Goal: Task Accomplishment & Management: Manage account settings

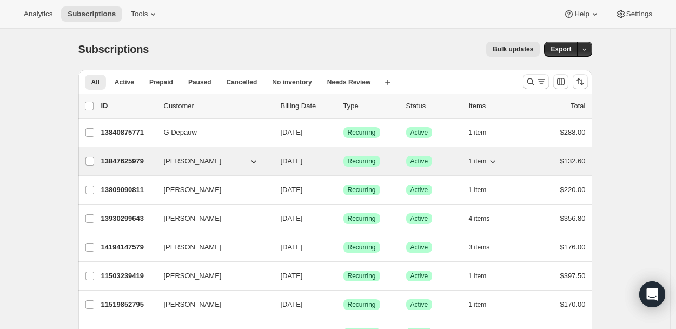
click at [181, 159] on span "[PERSON_NAME]" at bounding box center [193, 161] width 58 height 11
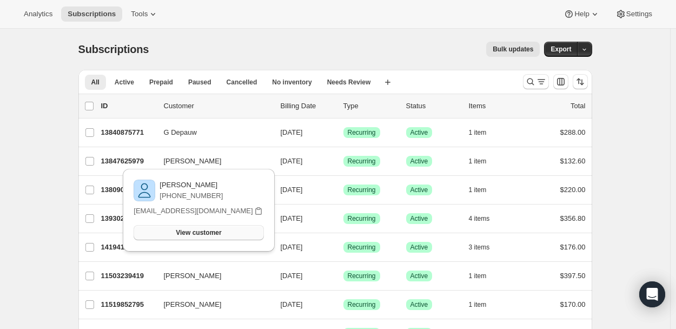
click at [183, 229] on span "View customer" at bounding box center [198, 232] width 45 height 9
click at [199, 44] on div "Bulk updates" at bounding box center [351, 49] width 378 height 15
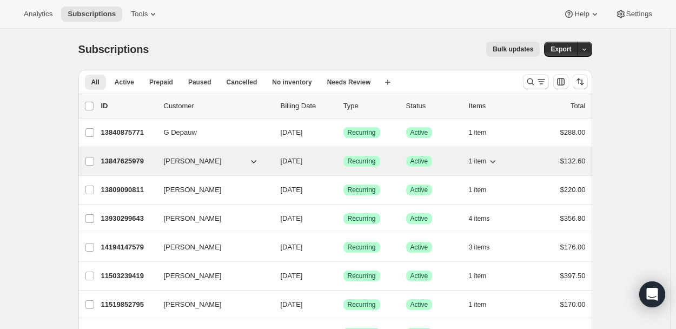
click at [127, 159] on p "13847625979" at bounding box center [128, 161] width 54 height 11
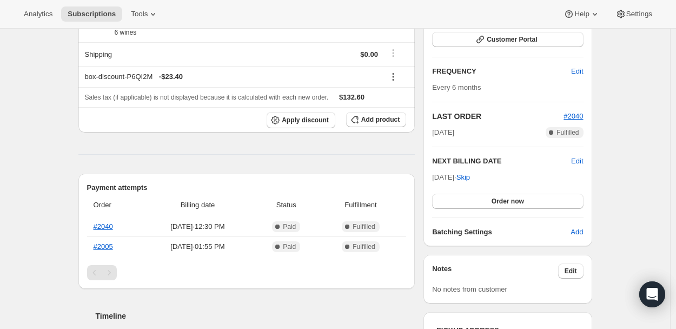
scroll to position [162, 0]
click at [580, 157] on span "Edit" at bounding box center [577, 160] width 12 height 11
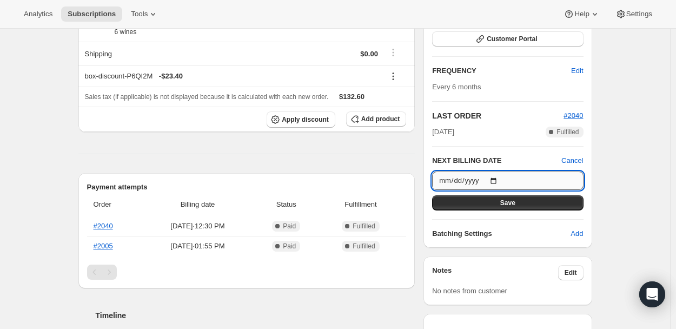
click at [458, 180] on input "[DATE]" at bounding box center [507, 180] width 151 height 18
type input "[DATE]"
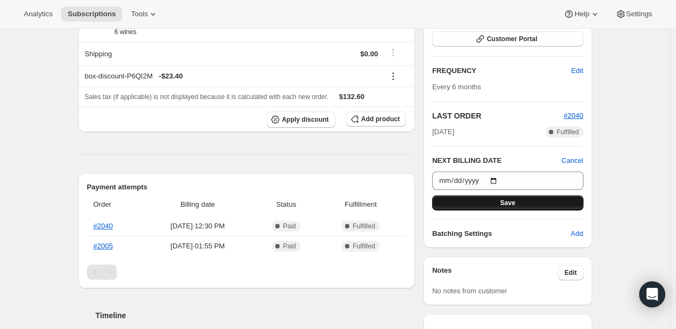
click at [506, 201] on span "Save" at bounding box center [507, 202] width 15 height 9
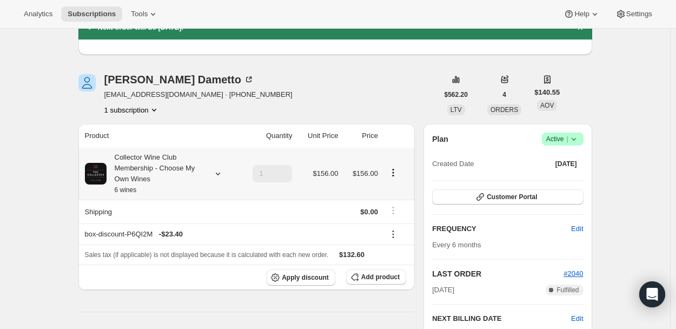
scroll to position [108, 0]
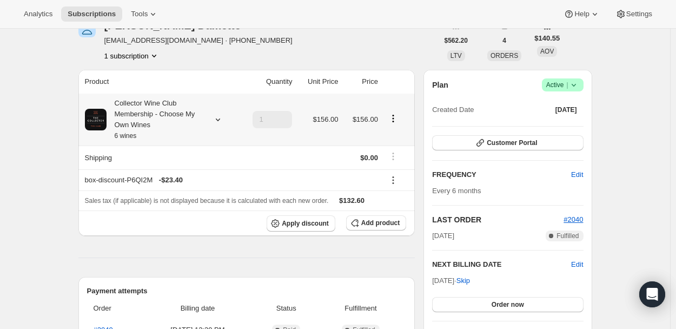
click at [219, 118] on icon at bounding box center [218, 119] width 11 height 11
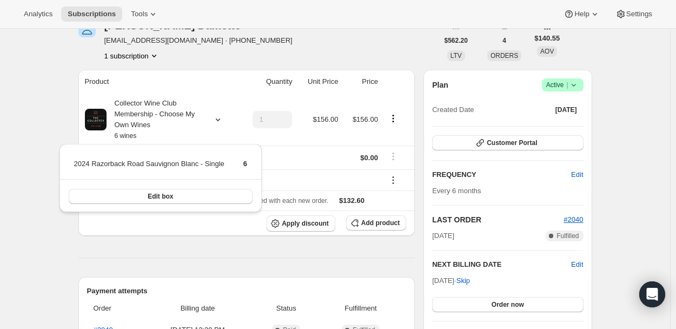
click at [231, 50] on div "1 subscription" at bounding box center [198, 55] width 188 height 11
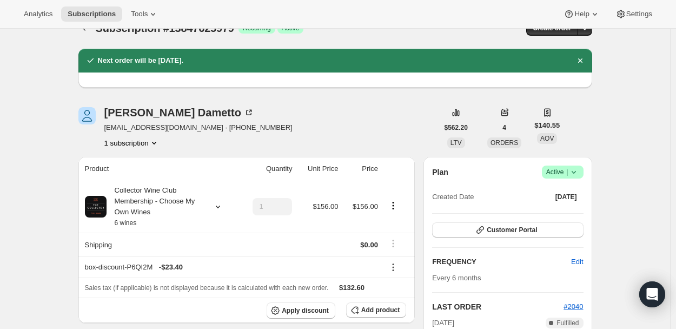
scroll to position [0, 0]
